Goal: Transaction & Acquisition: Purchase product/service

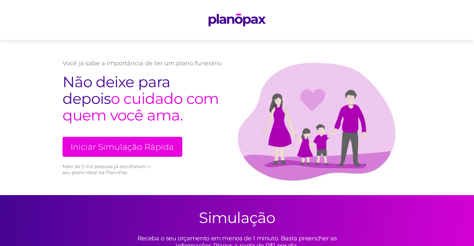
click at [166, 146] on link "Iniciar Simulação Rápida" at bounding box center [123, 147] width 120 height 20
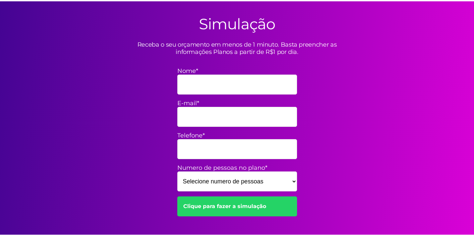
scroll to position [195, 0]
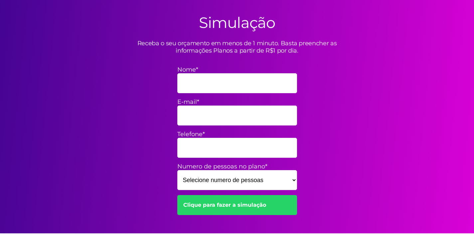
click at [281, 180] on select "Selecione numero de pessoas 1 2 3 4 5 6 7 8 9 10 11 12 13 14 15" at bounding box center [237, 180] width 120 height 20
select select "6"
click at [177, 170] on select "Selecione numero de pessoas 1 2 3 4 5 6 7 8 9 10 11 12 13 14 15" at bounding box center [237, 180] width 120 height 20
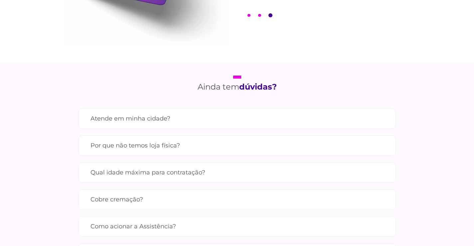
scroll to position [561, 0]
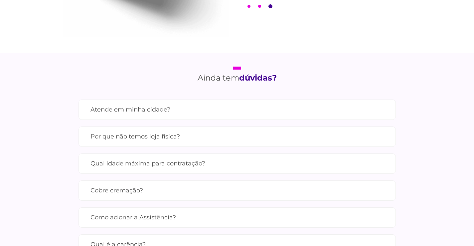
click at [280, 166] on label "Qual idade máxima para contratação?" at bounding box center [236, 164] width 293 height 12
click at [0, 0] on input "Qual idade máxima para contratação?" at bounding box center [0, 0] width 0 height 0
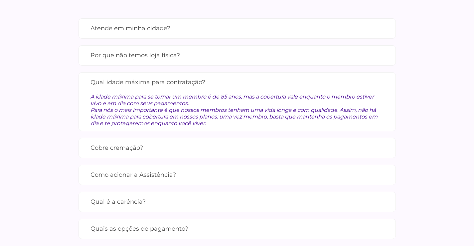
scroll to position [661, 0]
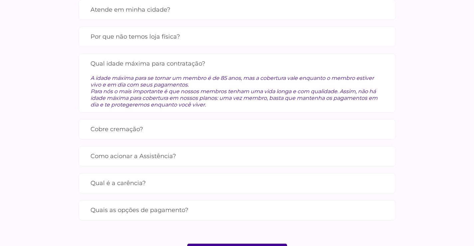
click at [296, 181] on label "Qual é a carência?" at bounding box center [236, 183] width 293 height 12
click at [0, 0] on input "Qual é a carência?" at bounding box center [0, 0] width 0 height 0
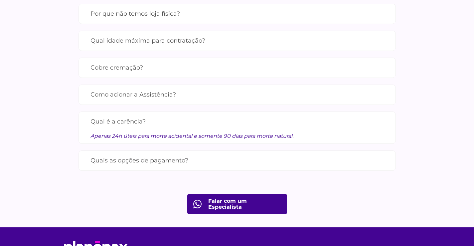
scroll to position [694, 0]
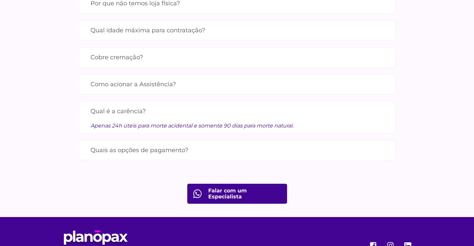
click at [303, 158] on div "Quais as opções de pagamento? Você pode pagar através de cartão de crédito, PIX…" at bounding box center [237, 150] width 317 height 20
click at [314, 155] on label "Quais as opções de pagamento?" at bounding box center [236, 150] width 293 height 12
click at [0, 0] on input "Quais as opções de pagamento?" at bounding box center [0, 0] width 0 height 0
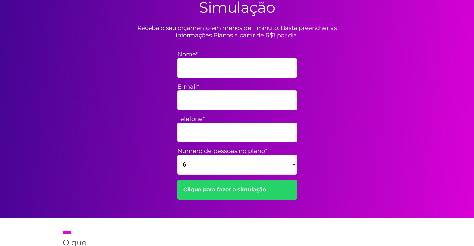
scroll to position [195, 0]
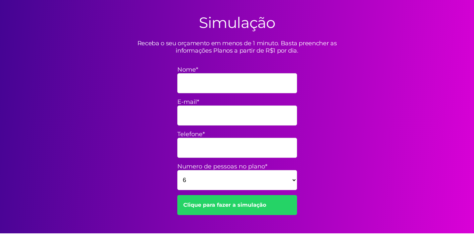
click at [208, 83] on input "Nome*" at bounding box center [237, 83] width 120 height 20
type input "douglas"
type input "ds.vieria@gmail.com"
click at [228, 147] on input "Telefone*" at bounding box center [237, 148] width 120 height 20
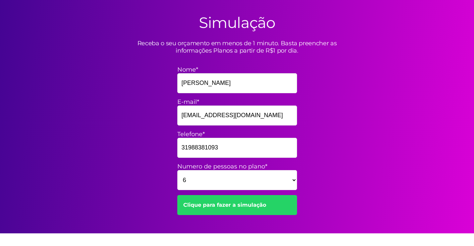
type input "31988381093"
click at [258, 201] on link "Clique para fazer a simulação" at bounding box center [237, 205] width 120 height 20
